Goal: Information Seeking & Learning: Learn about a topic

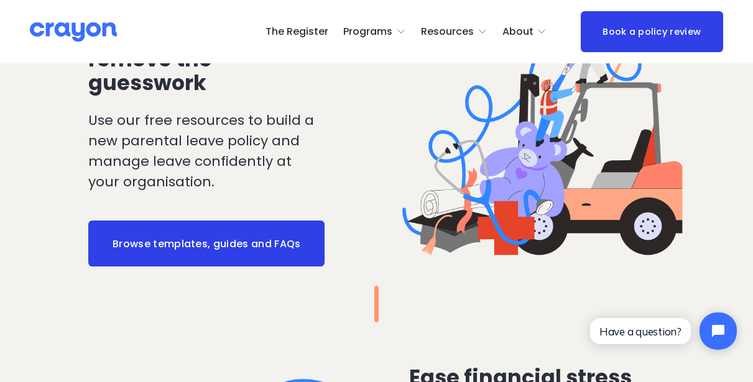
scroll to position [1366, 0]
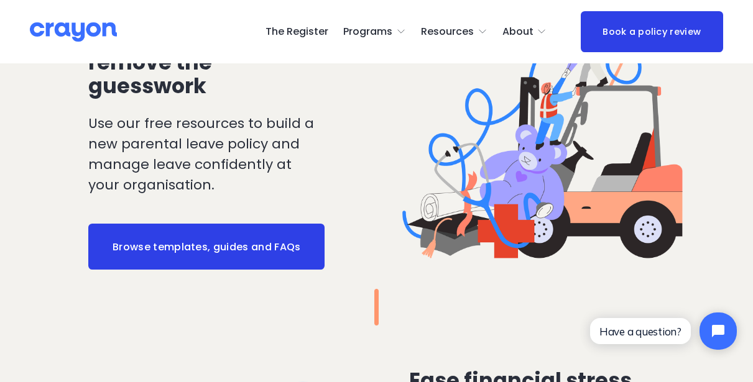
click at [255, 237] on link "Browse templates, guides and FAQs" at bounding box center [206, 247] width 236 height 46
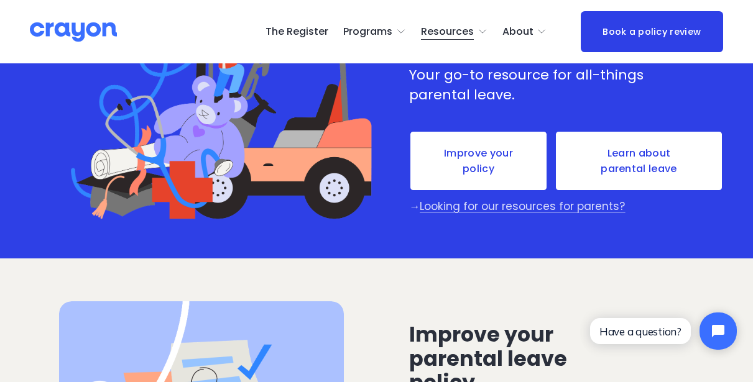
scroll to position [141, 0]
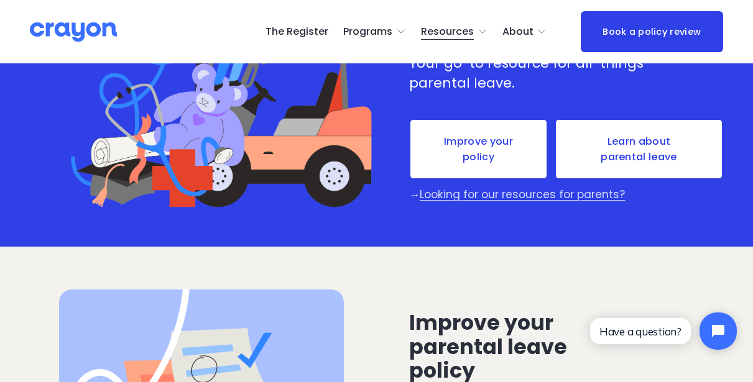
click at [470, 154] on link "Improve your policy" at bounding box center [478, 150] width 139 height 62
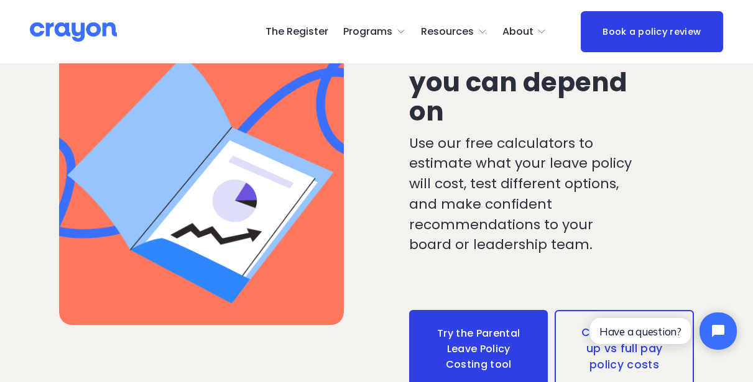
scroll to position [1653, 0]
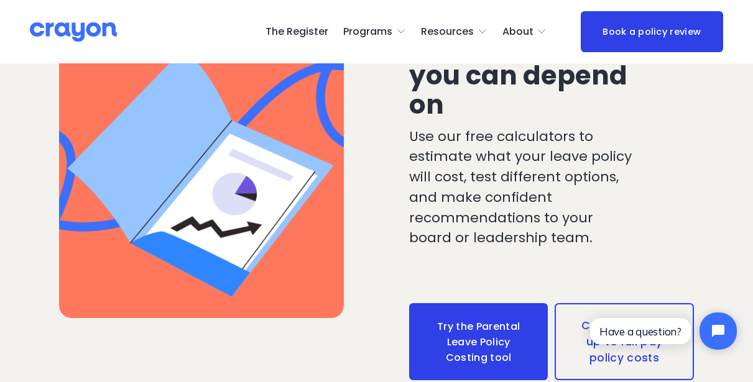
click at [467, 303] on link "Try the Parental Leave Policy Costing tool" at bounding box center [478, 341] width 139 height 77
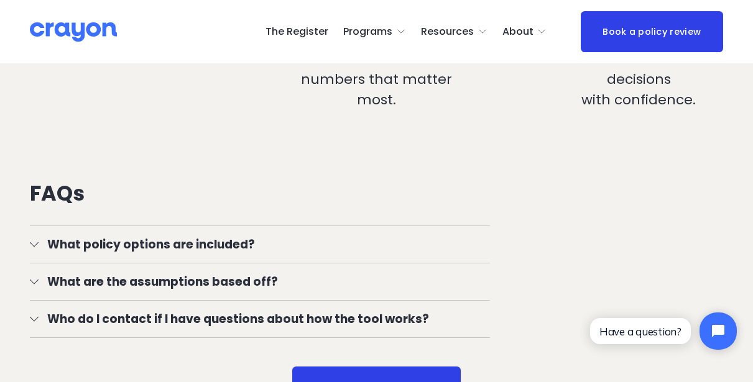
scroll to position [1136, 0]
click at [39, 244] on span "What policy options are included?" at bounding box center [264, 244] width 451 height 18
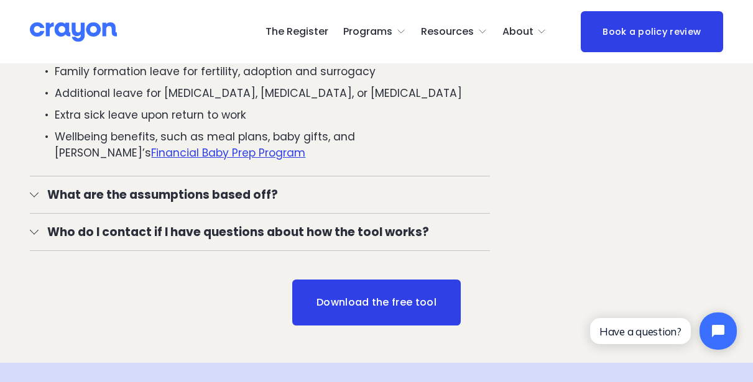
scroll to position [1467, 0]
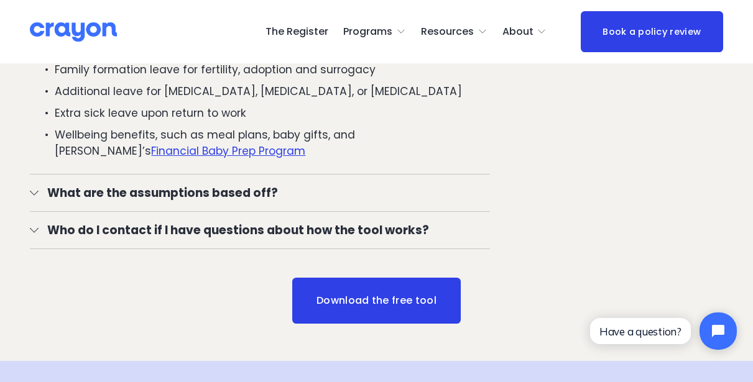
click at [178, 195] on span "What are the assumptions based off?" at bounding box center [264, 193] width 451 height 18
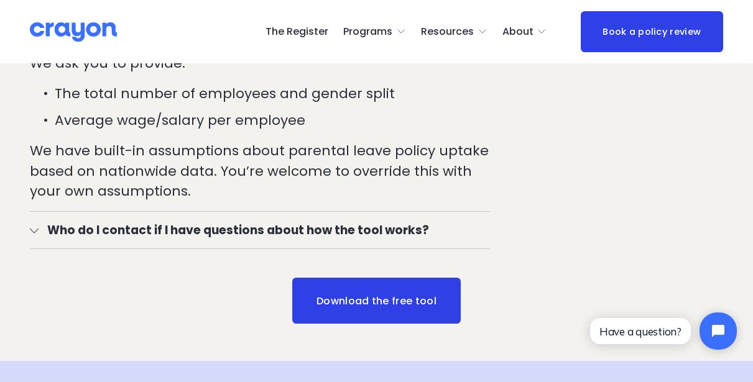
scroll to position [1627, 0]
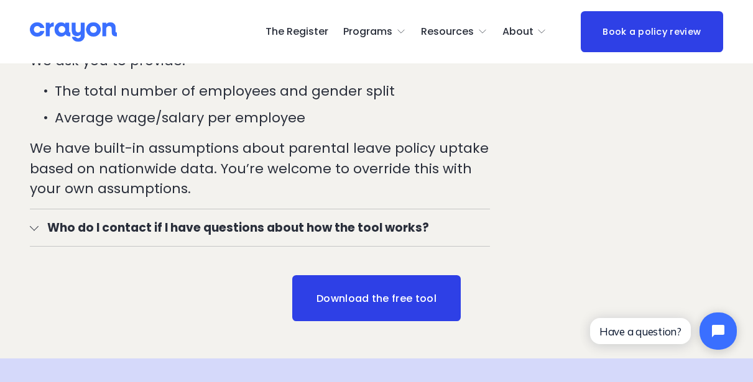
click at [389, 292] on link "Download the free tool" at bounding box center [376, 298] width 168 height 46
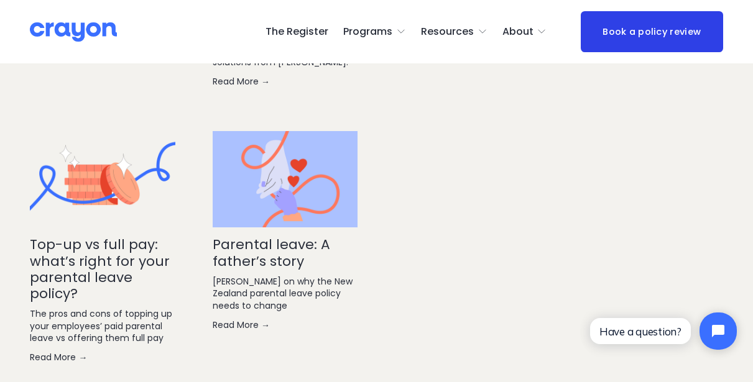
scroll to position [2789, 0]
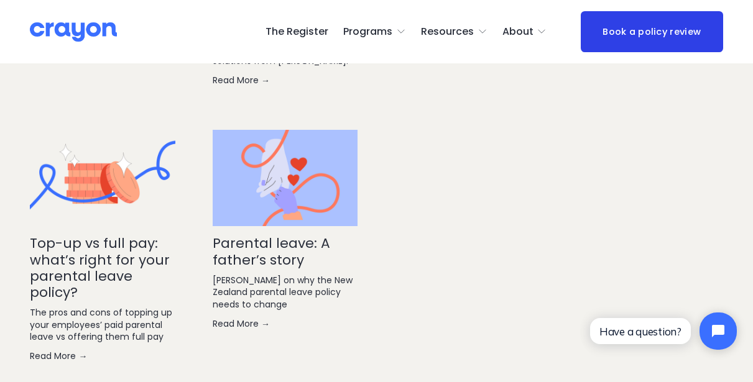
click at [54, 350] on link "Read More →" at bounding box center [102, 356] width 145 height 12
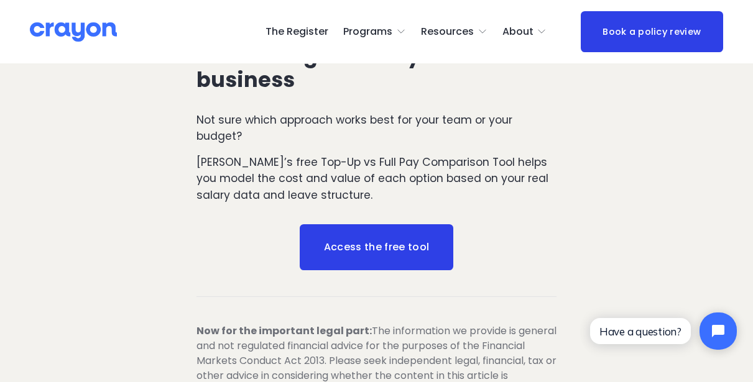
scroll to position [2530, 0]
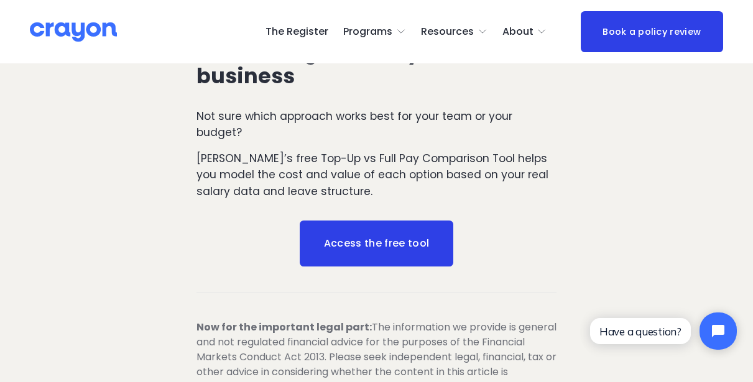
click at [357, 221] on link "Access the free tool" at bounding box center [377, 244] width 154 height 46
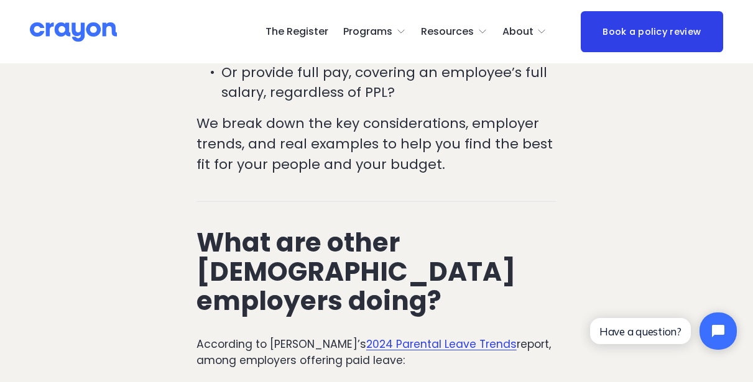
scroll to position [369, 0]
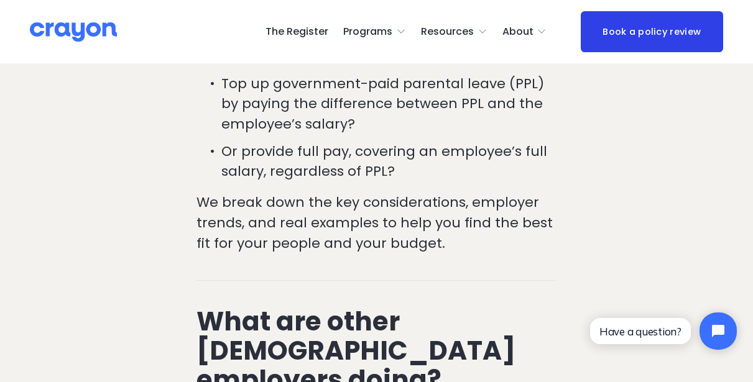
click at [0, 0] on span "Parent Hub" at bounding box center [0, 0] width 0 height 0
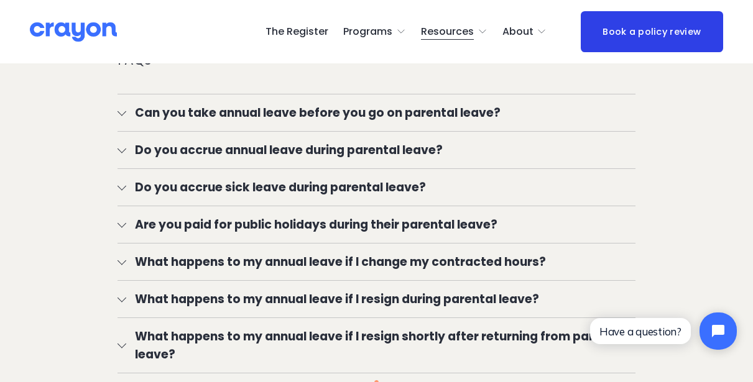
scroll to position [1760, 0]
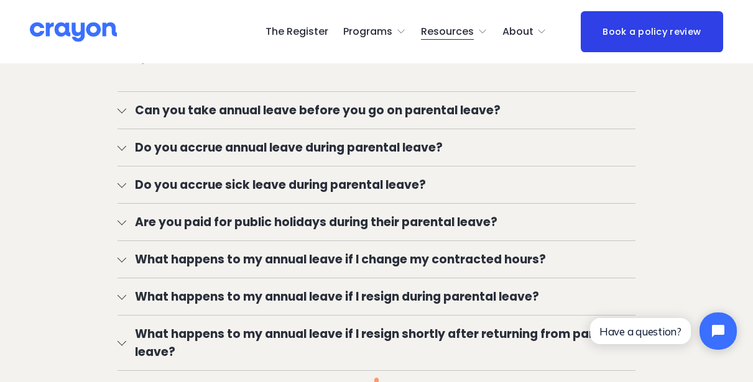
click at [122, 142] on div at bounding box center [121, 146] width 9 height 9
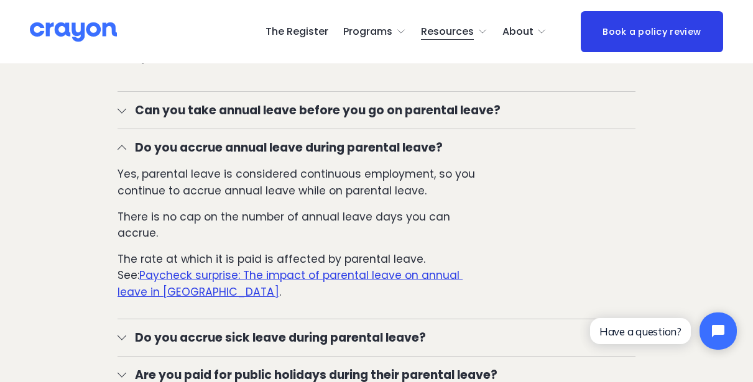
click at [122, 145] on div at bounding box center [121, 149] width 9 height 9
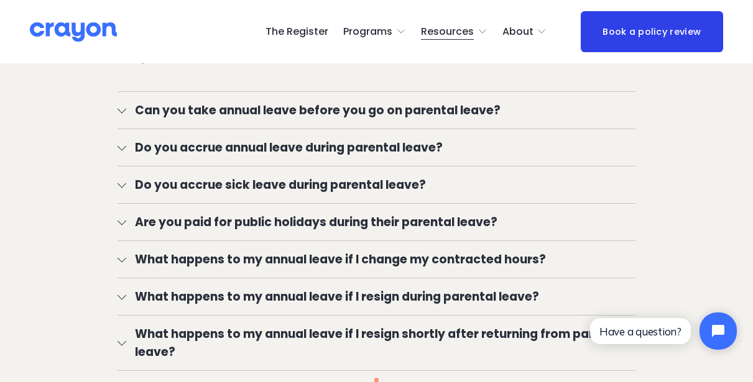
click at [127, 177] on span "Do you accrue sick leave during parental leave?" at bounding box center [380, 185] width 509 height 18
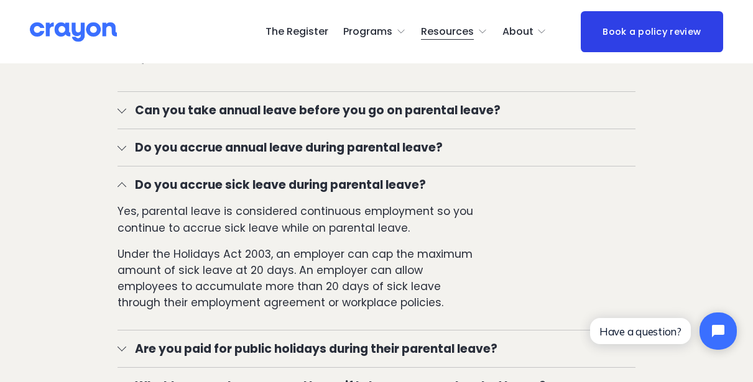
click at [127, 177] on span "Do you accrue sick leave during parental leave?" at bounding box center [380, 185] width 509 height 18
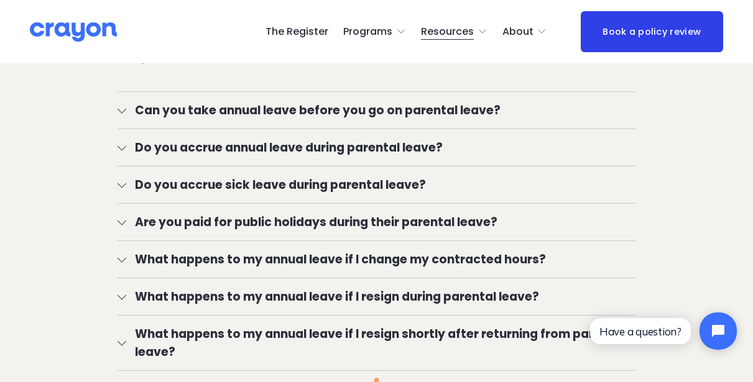
click at [131, 216] on span "Are you paid for public holidays during their parental leave?" at bounding box center [380, 222] width 509 height 18
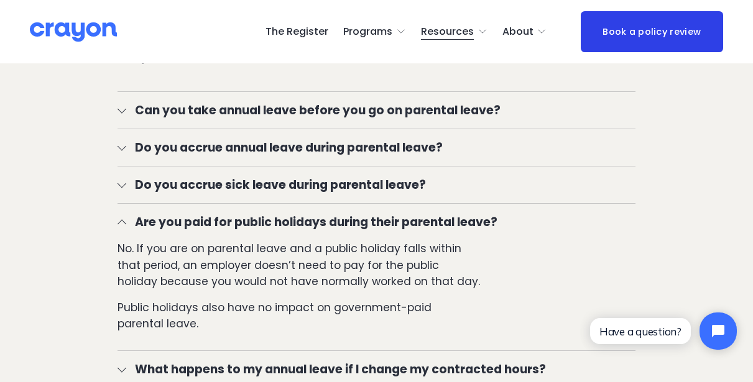
click at [131, 216] on span "Are you paid for public holidays during their parental leave?" at bounding box center [380, 222] width 509 height 18
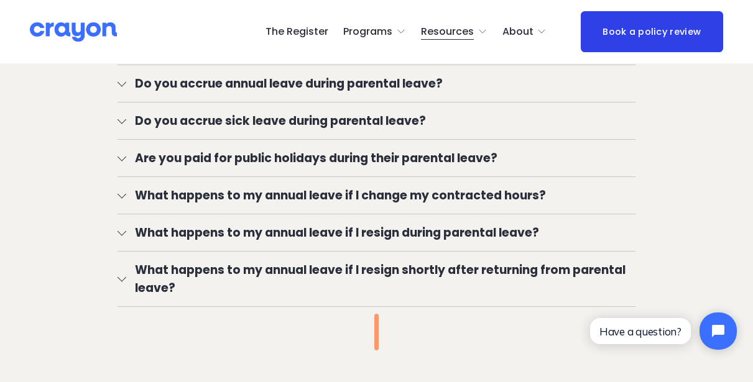
scroll to position [1826, 0]
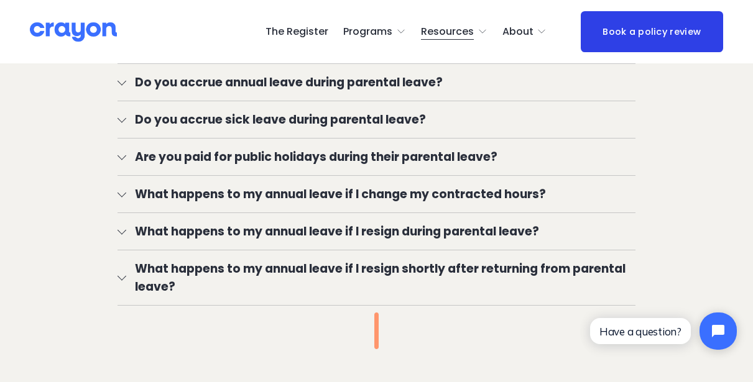
click at [129, 228] on span "What happens to my annual leave if I resign during parental leave?" at bounding box center [380, 232] width 509 height 18
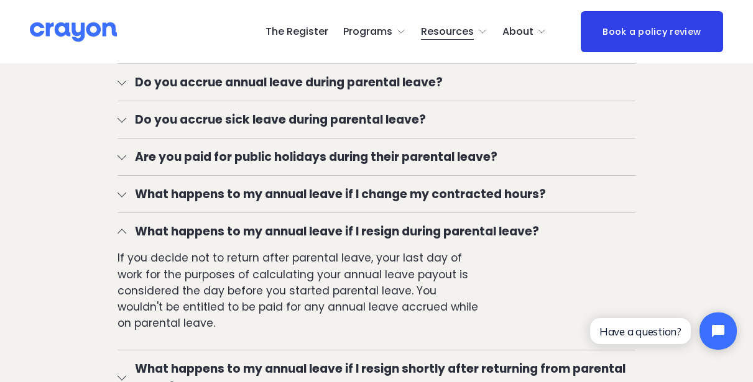
click at [126, 229] on span "What happens to my annual leave if I resign during parental leave?" at bounding box center [380, 232] width 509 height 18
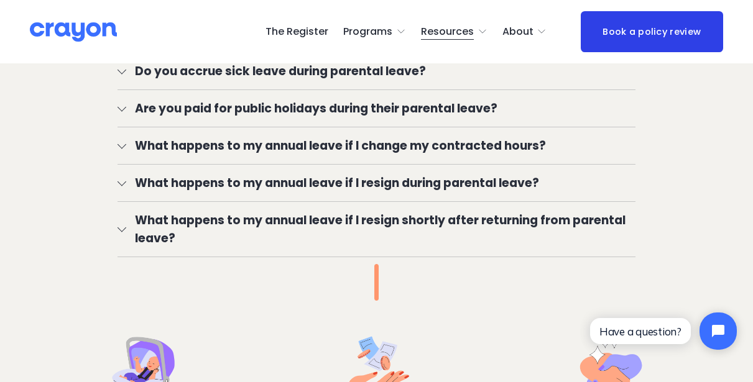
scroll to position [1876, 0]
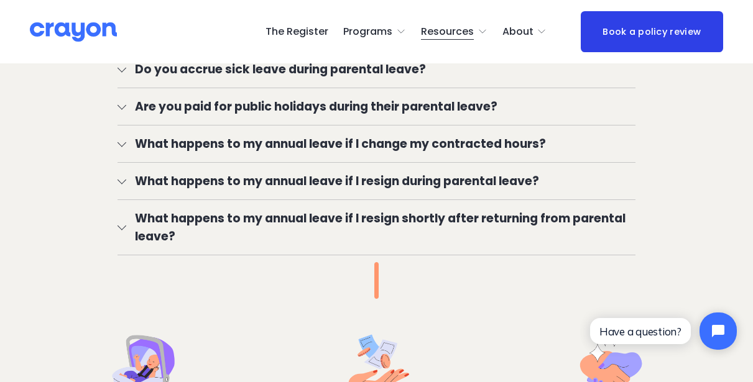
click at [129, 221] on span "What happens to my annual leave if I resign shortly after returning from parent…" at bounding box center [380, 227] width 509 height 36
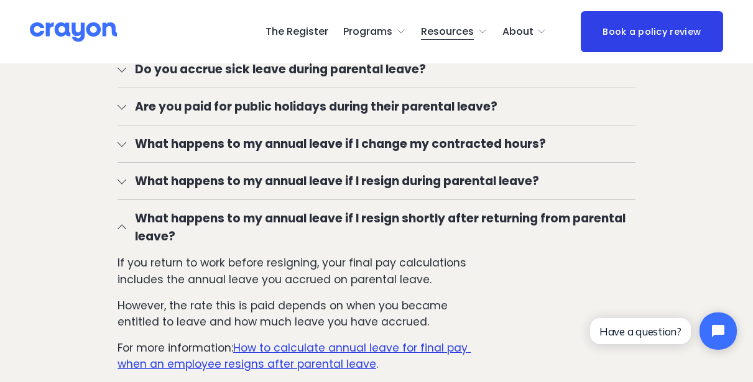
click at [129, 221] on span "What happens to my annual leave if I resign shortly after returning from parent…" at bounding box center [380, 227] width 509 height 36
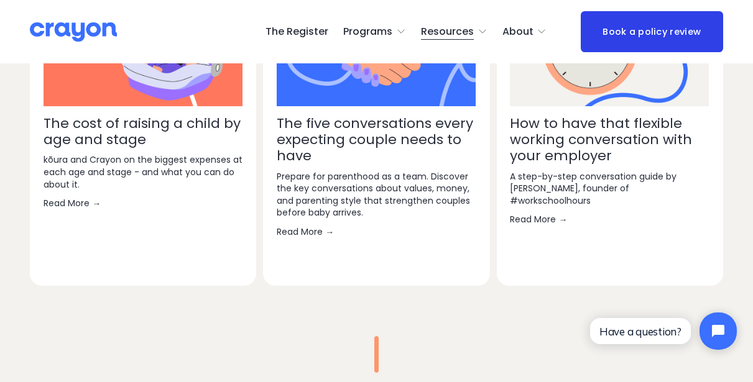
scroll to position [2565, 0]
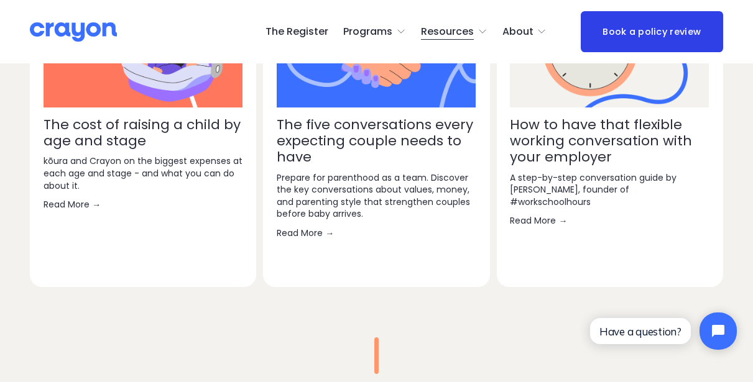
click at [545, 214] on link "Read More →" at bounding box center [609, 220] width 199 height 12
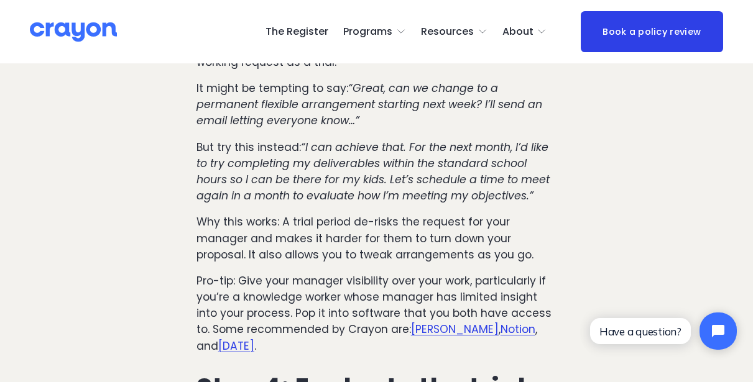
scroll to position [1501, 0]
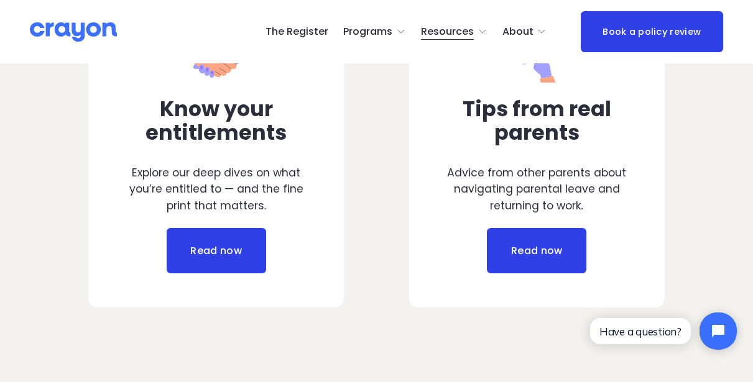
scroll to position [558, 0]
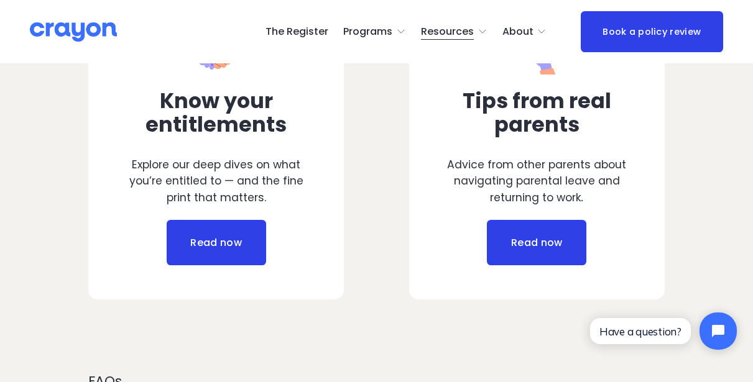
click at [216, 252] on link "Read now" at bounding box center [216, 243] width 99 height 46
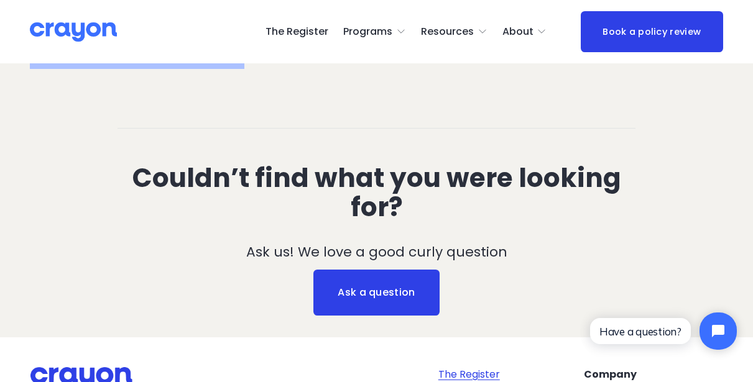
scroll to position [3442, 0]
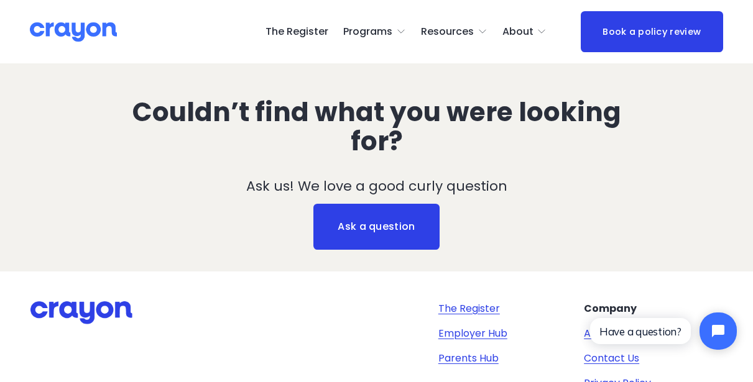
click at [474, 351] on link "Parents Hub" at bounding box center [468, 358] width 60 height 15
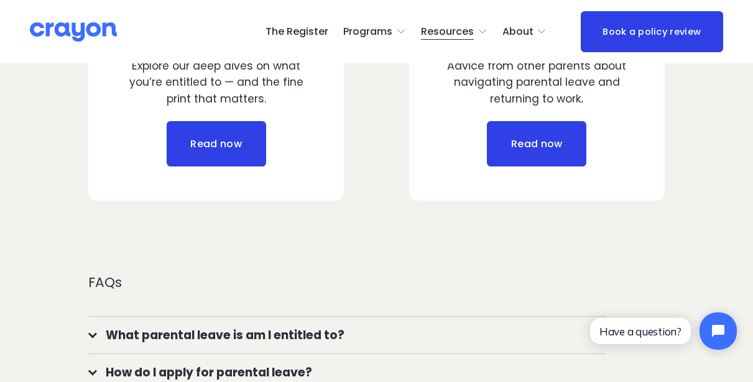
scroll to position [658, 0]
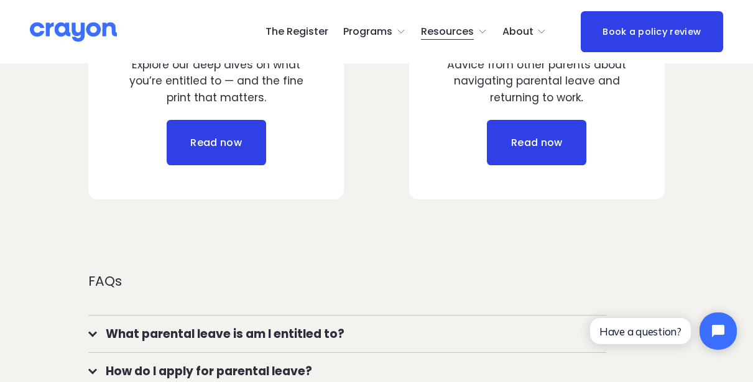
click at [540, 134] on link "Read now" at bounding box center [536, 143] width 99 height 46
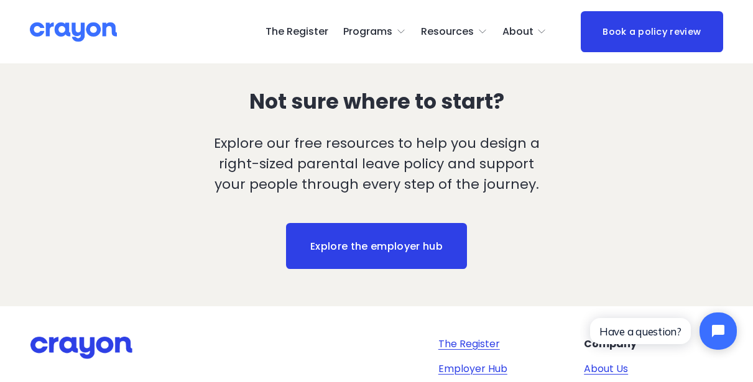
scroll to position [1331, 0]
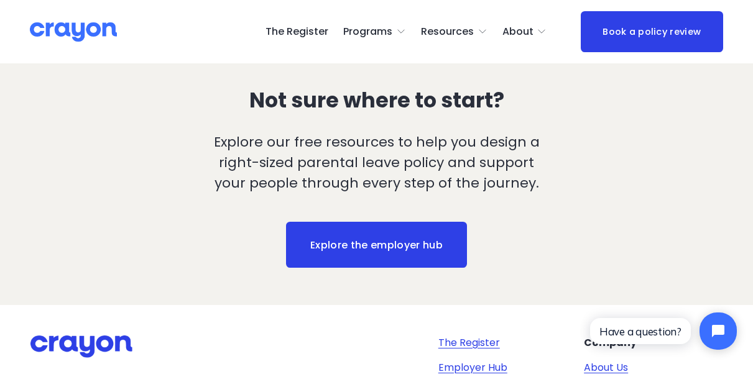
click at [380, 222] on link "Explore the employer hub" at bounding box center [376, 245] width 180 height 46
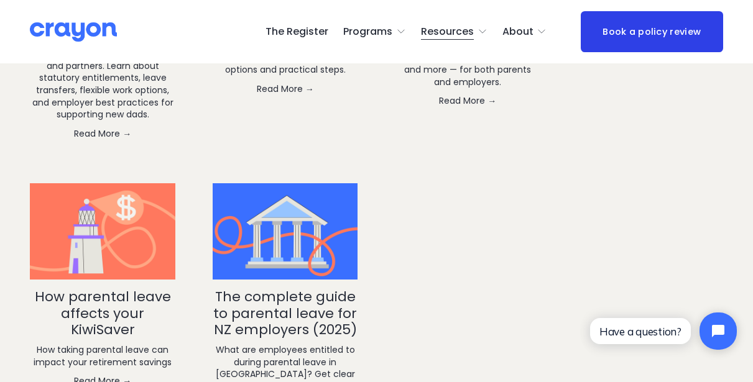
scroll to position [2191, 0]
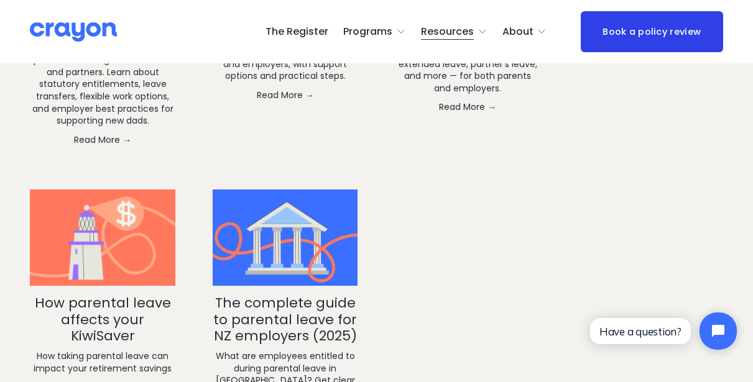
click at [288, 293] on link "The complete guide to parental leave for NZ employers (2025)" at bounding box center [285, 319] width 144 height 52
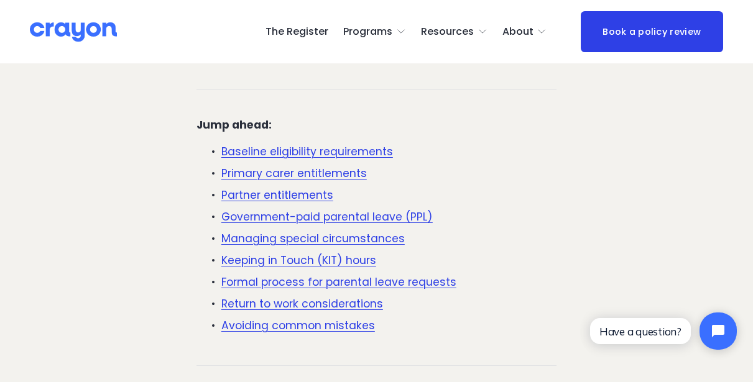
scroll to position [431, 0]
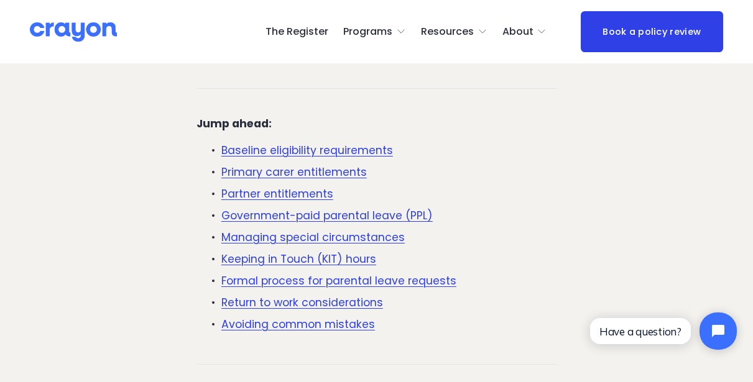
click at [339, 274] on link "Formal process for parental leave requests" at bounding box center [338, 281] width 235 height 15
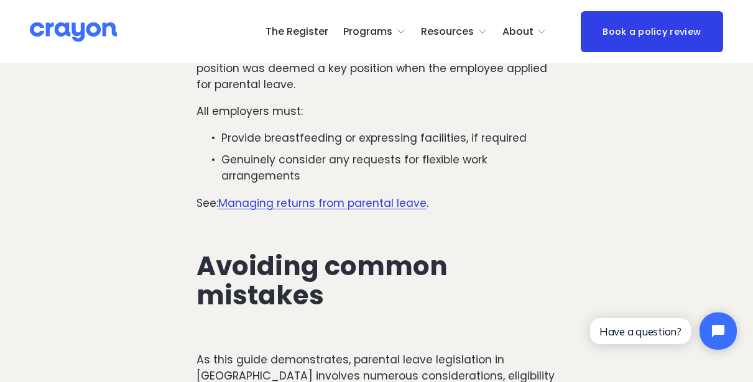
scroll to position [4823, 0]
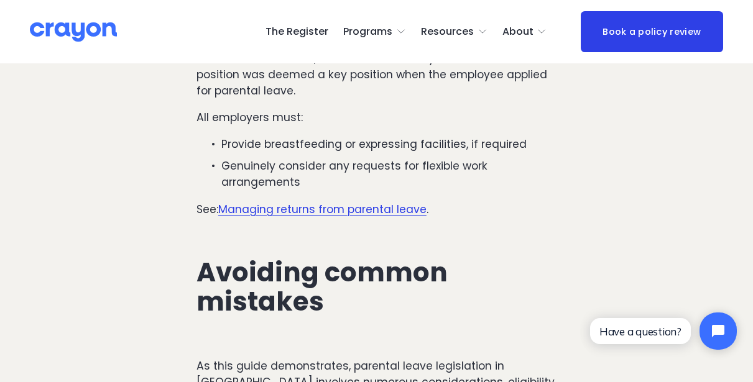
click at [286, 202] on link "Managing returns from parental leave" at bounding box center [322, 209] width 208 height 15
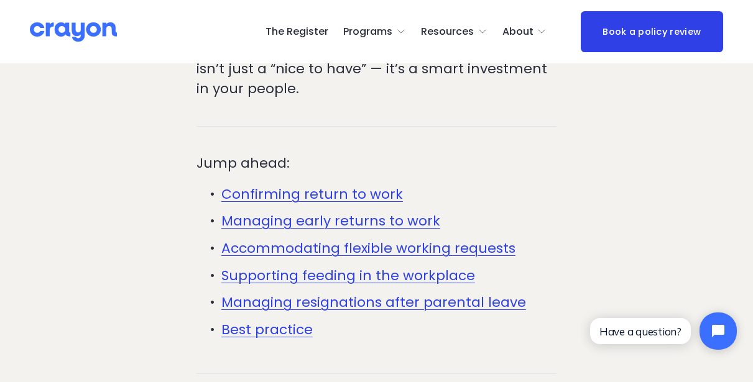
scroll to position [479, 0]
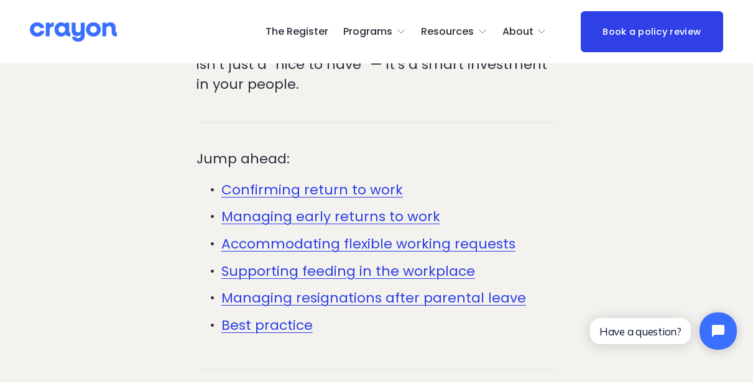
click at [292, 234] on link "Accommodating flexible working requests" at bounding box center [368, 243] width 294 height 19
